Goal: Information Seeking & Learning: Learn about a topic

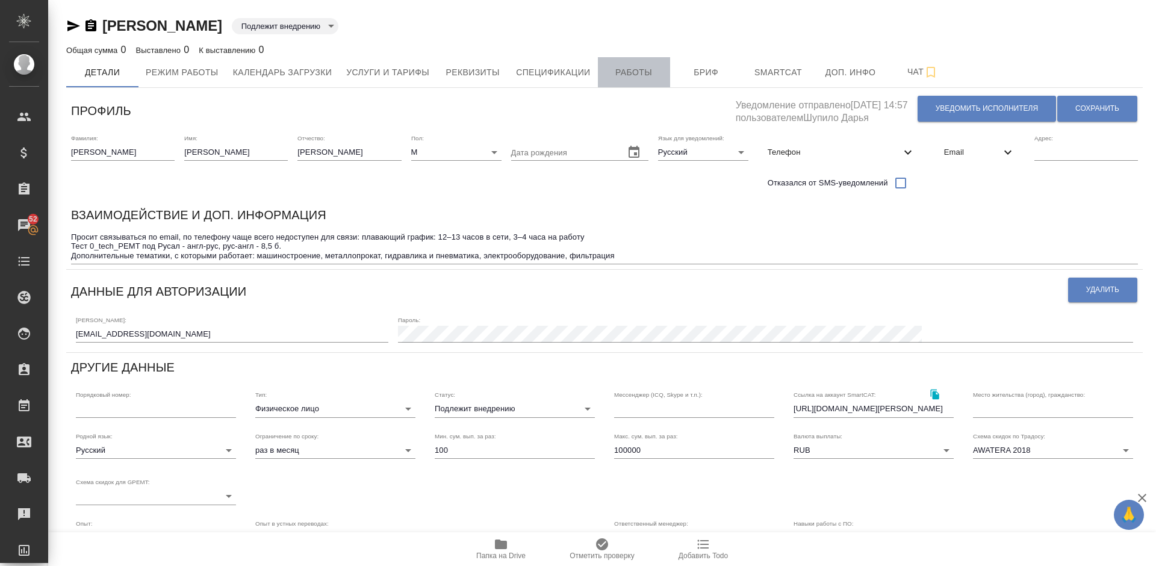
click at [626, 66] on span "Работы" at bounding box center [634, 72] width 58 height 15
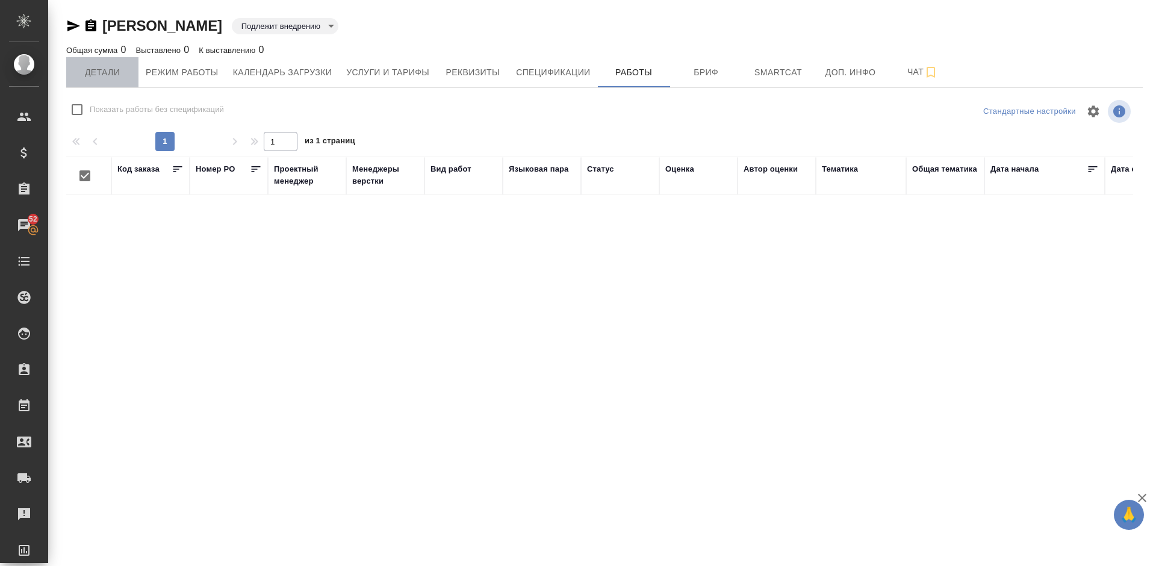
click at [112, 74] on span "Детали" at bounding box center [102, 72] width 58 height 15
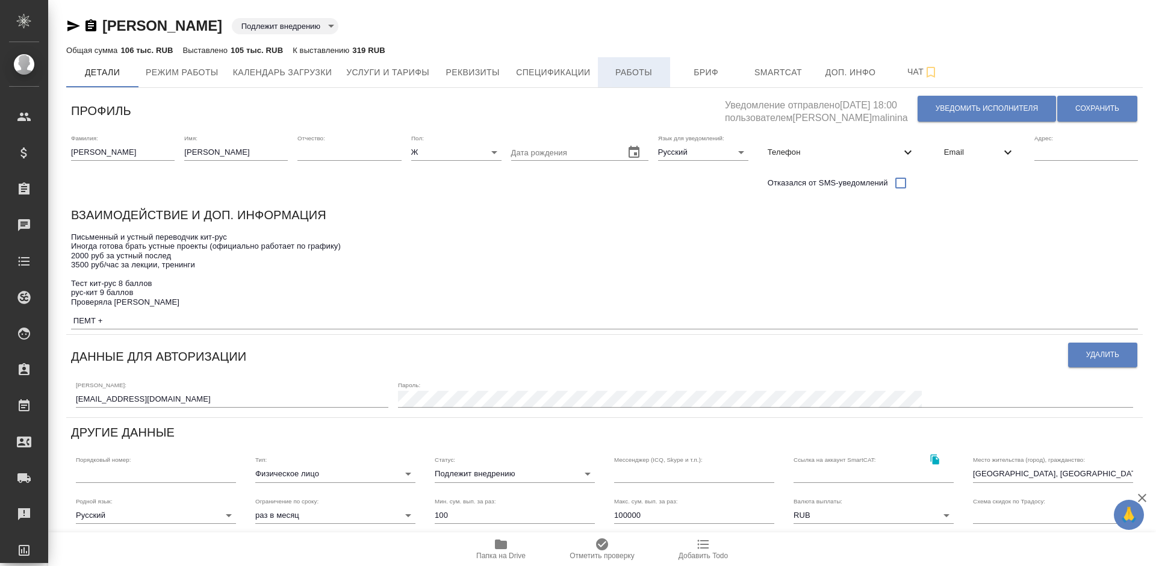
click at [641, 66] on span "Работы" at bounding box center [634, 72] width 58 height 15
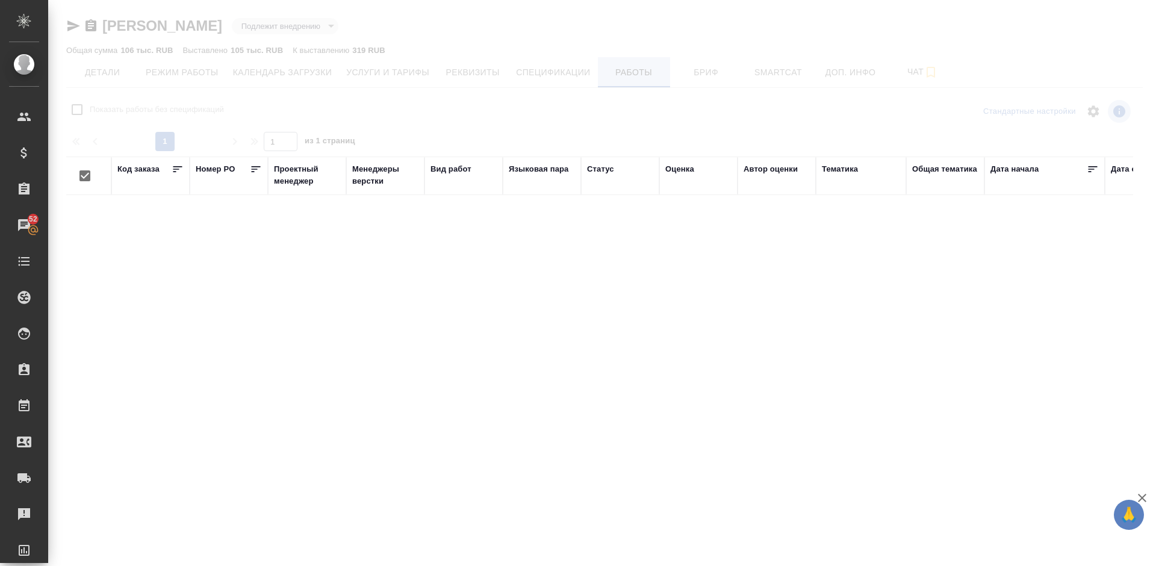
checkbox input "false"
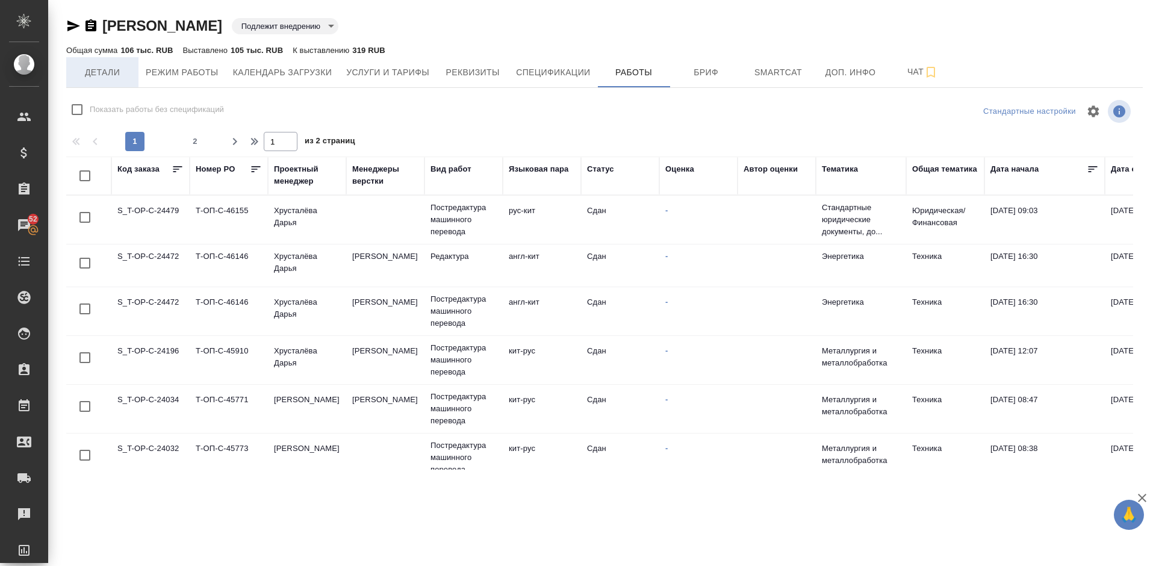
click at [122, 75] on span "Детали" at bounding box center [102, 72] width 58 height 15
